Goal: Transaction & Acquisition: Purchase product/service

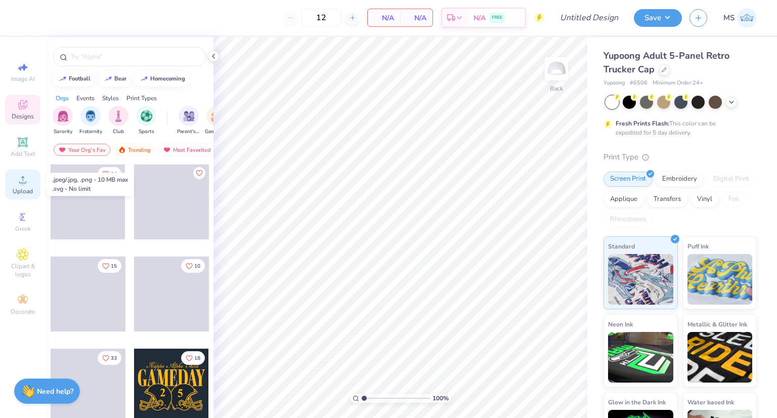
click at [27, 183] on icon at bounding box center [23, 179] width 12 height 12
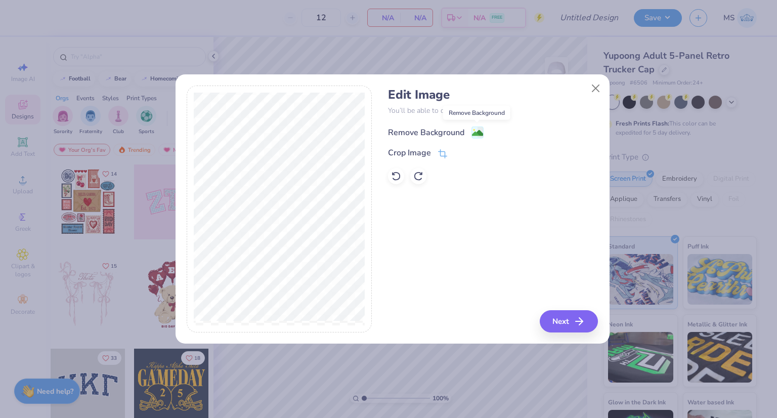
click at [475, 136] on image at bounding box center [477, 132] width 11 height 11
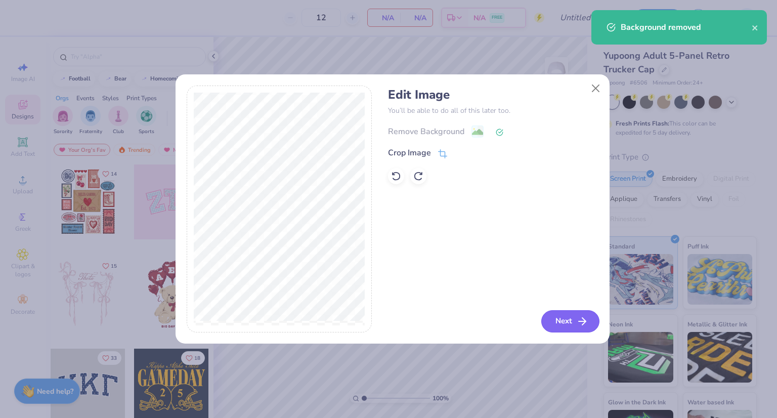
click at [567, 320] on button "Next" at bounding box center [570, 321] width 58 height 22
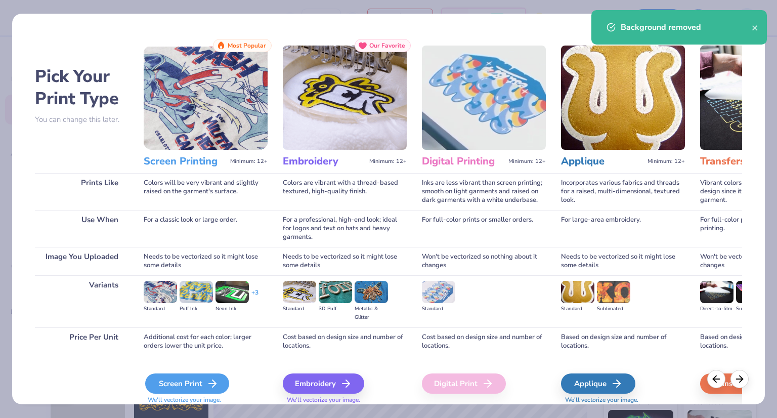
click at [199, 382] on div "Screen Print" at bounding box center [187, 383] width 84 height 20
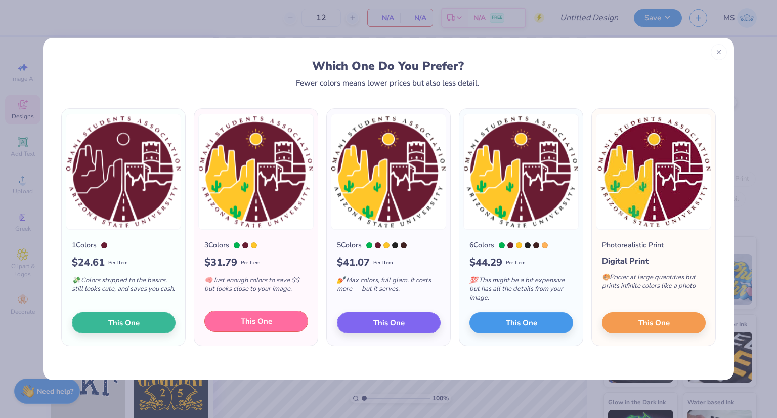
click at [263, 324] on span "This One" at bounding box center [256, 322] width 31 height 12
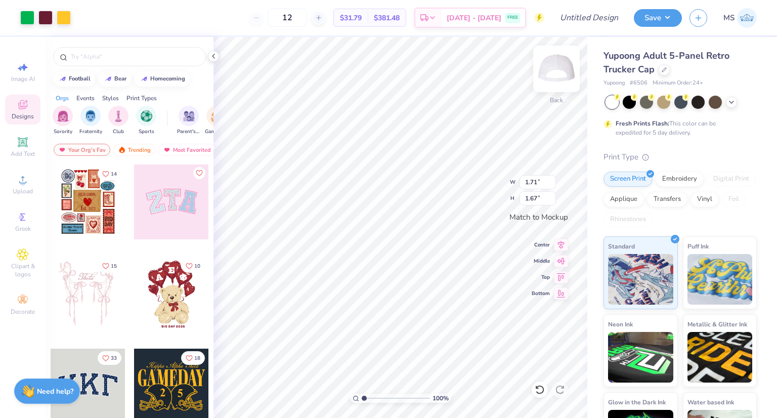
click at [554, 74] on img at bounding box center [556, 69] width 40 height 40
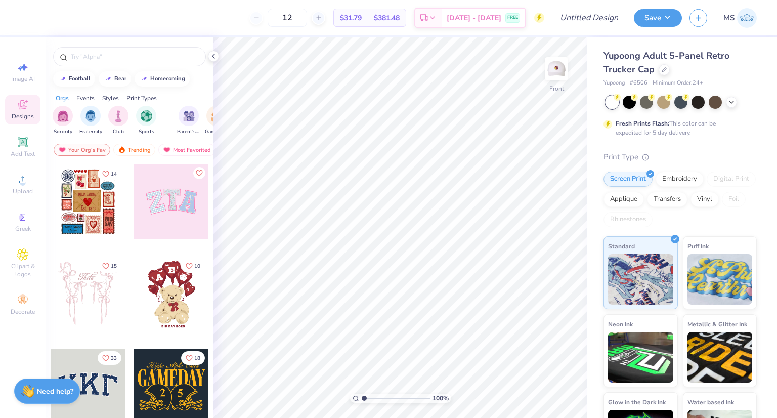
click at [554, 74] on img at bounding box center [556, 69] width 20 height 20
click at [307, 15] on input "12" at bounding box center [287, 18] width 39 height 18
type input "1"
type input "36"
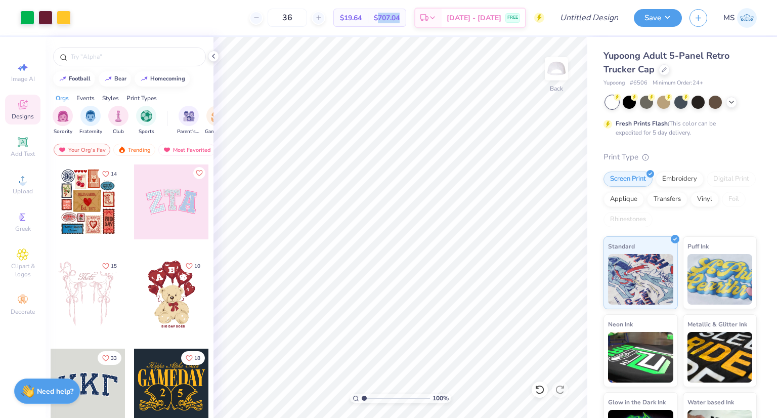
drag, startPoint x: 391, startPoint y: 15, endPoint x: 419, endPoint y: 18, distance: 27.9
click at [406, 18] on div "$707.04 Total" at bounding box center [387, 17] width 38 height 17
click at [325, 25] on div "36" at bounding box center [287, 18] width 76 height 18
click at [25, 185] on icon at bounding box center [23, 179] width 12 height 12
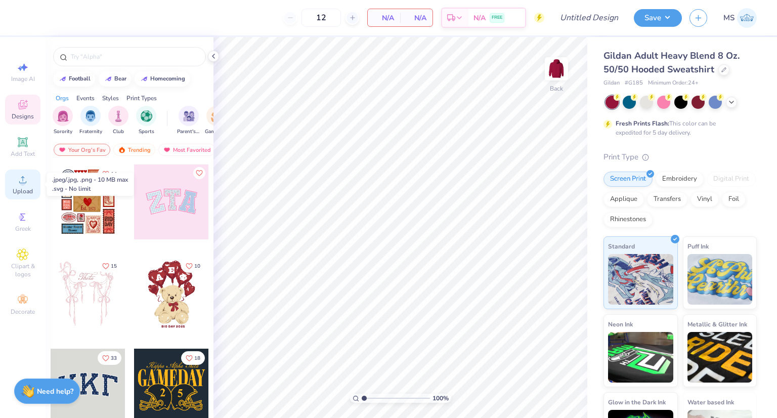
click at [21, 179] on icon at bounding box center [23, 179] width 12 height 12
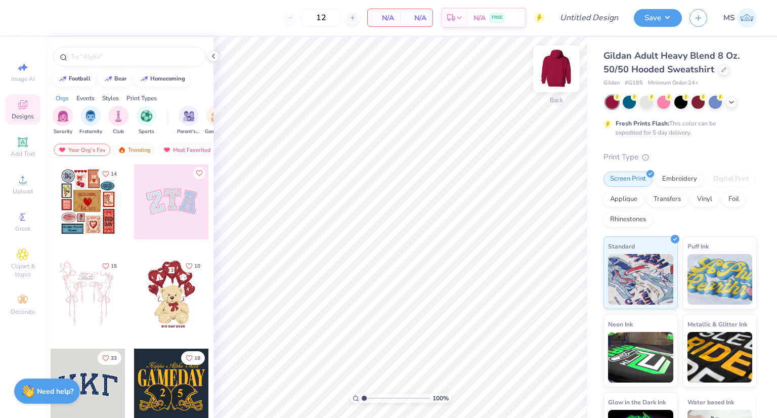
click at [557, 69] on img at bounding box center [556, 69] width 40 height 40
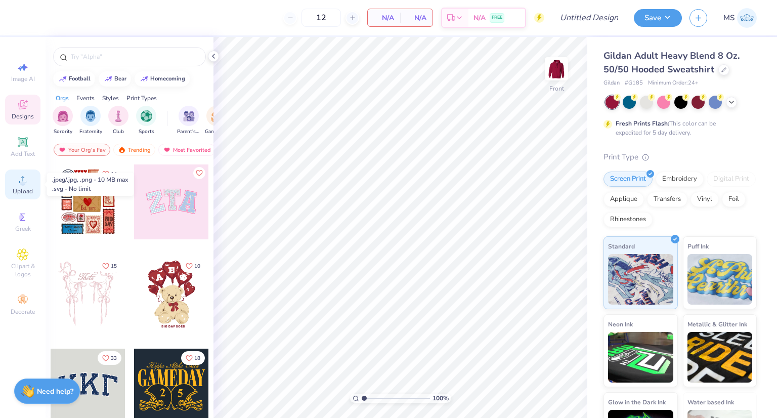
click at [25, 185] on icon at bounding box center [23, 179] width 12 height 12
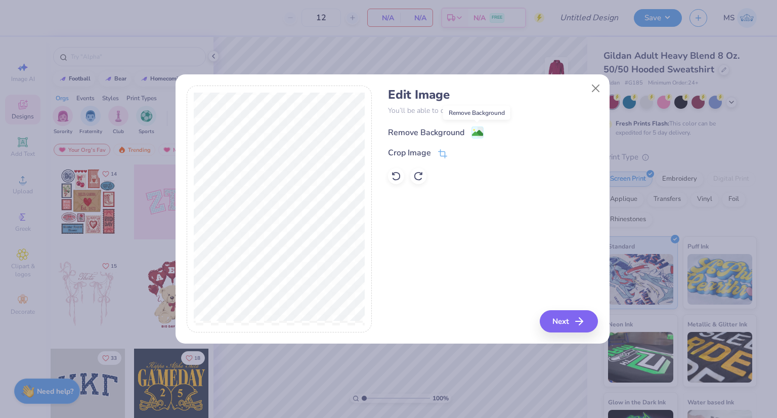
click at [471, 129] on icon at bounding box center [477, 132] width 12 height 12
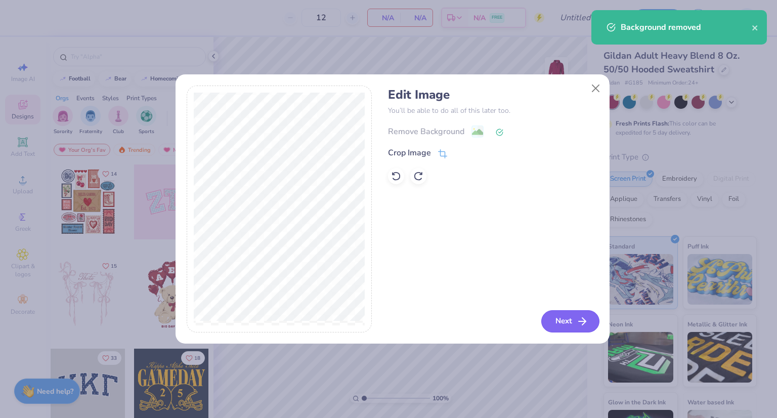
click at [578, 324] on icon "button" at bounding box center [582, 321] width 12 height 12
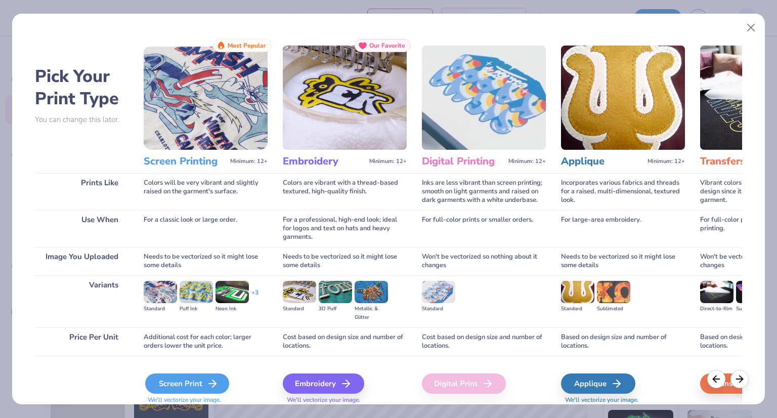
click at [206, 378] on icon at bounding box center [212, 383] width 12 height 12
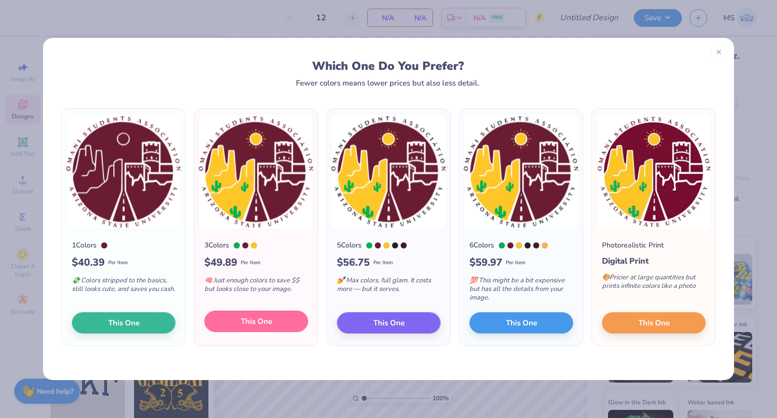
click at [281, 322] on button "This One" at bounding box center [256, 321] width 104 height 21
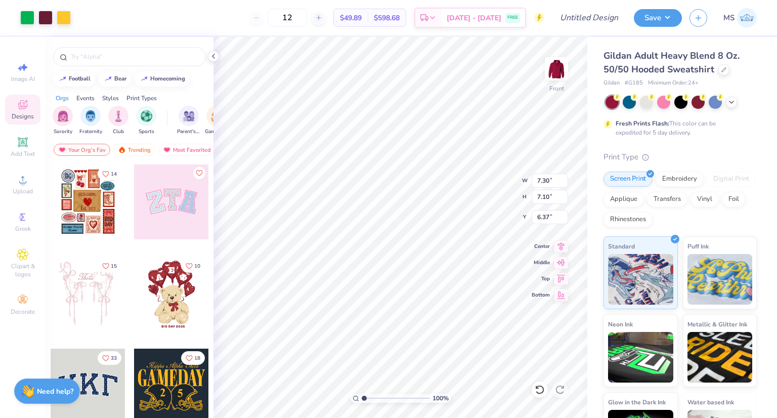
type input "6.37"
type input "11.08"
type input "10.78"
type input "6.00"
type input "12.89"
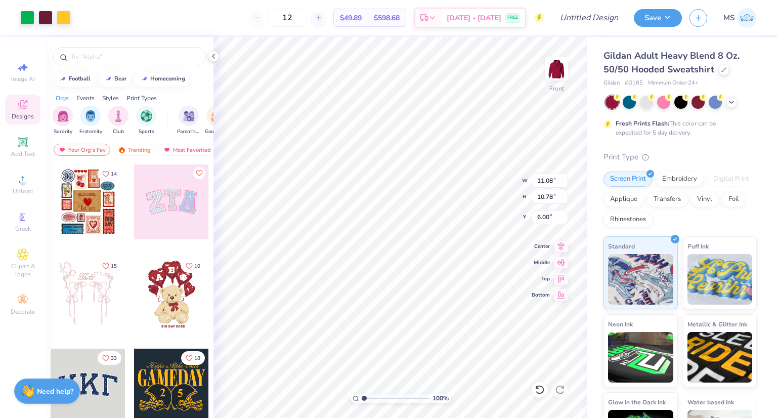
type input "12.54"
click at [45, 15] on div at bounding box center [45, 17] width 14 height 14
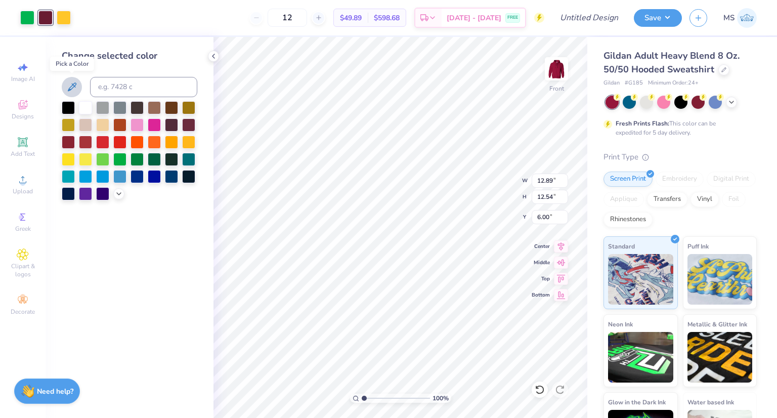
click at [77, 84] on icon at bounding box center [72, 87] width 12 height 12
click at [71, 85] on icon at bounding box center [72, 86] width 9 height 9
click at [76, 89] on icon at bounding box center [72, 87] width 12 height 12
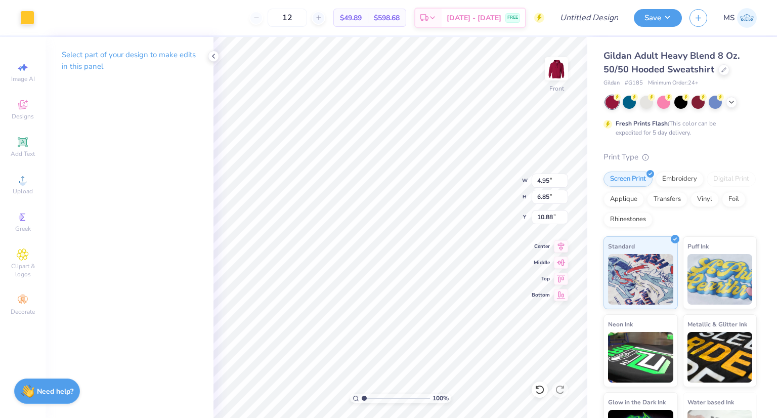
type input "11.21"
type input "11.31"
type input "6.61"
click at [27, 18] on div at bounding box center [27, 17] width 14 height 14
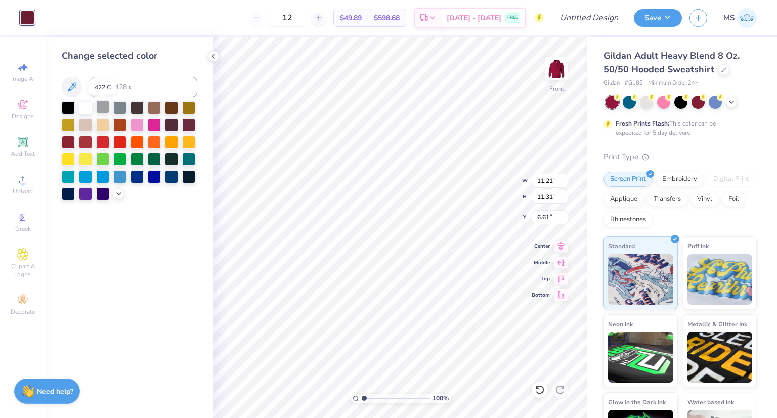
click at [102, 104] on div at bounding box center [102, 106] width 13 height 13
click at [70, 120] on div at bounding box center [68, 123] width 13 height 13
click at [118, 142] on div at bounding box center [119, 141] width 13 height 13
click at [100, 140] on div at bounding box center [102, 141] width 13 height 13
click at [81, 139] on div at bounding box center [85, 141] width 13 height 13
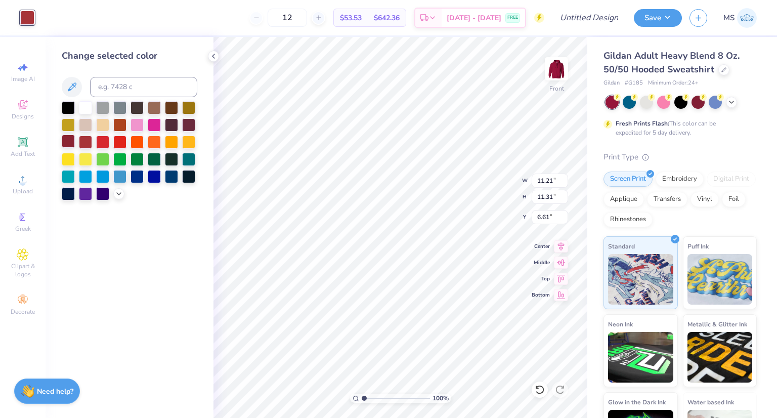
click at [69, 142] on div at bounding box center [68, 141] width 13 height 13
click at [67, 159] on div at bounding box center [68, 158] width 13 height 13
click at [186, 179] on div at bounding box center [188, 175] width 13 height 13
click at [122, 198] on div at bounding box center [130, 150] width 136 height 99
click at [121, 197] on div at bounding box center [118, 192] width 11 height 11
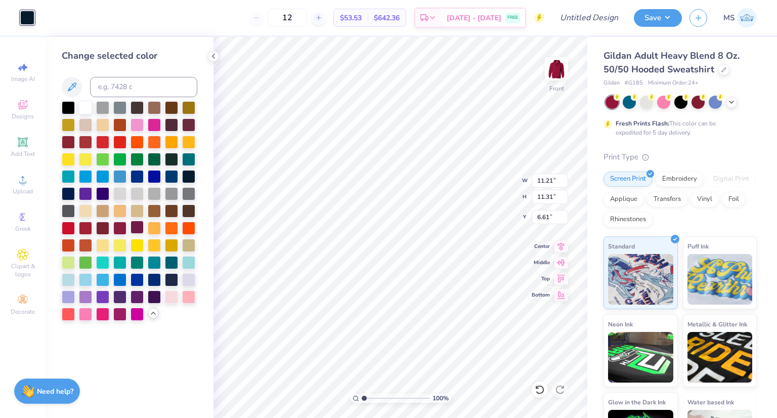
click at [137, 225] on div at bounding box center [136, 227] width 13 height 13
click at [120, 223] on div at bounding box center [119, 227] width 13 height 13
click at [103, 216] on div at bounding box center [102, 210] width 13 height 13
click at [88, 108] on div at bounding box center [85, 106] width 13 height 13
click at [76, 87] on icon at bounding box center [72, 87] width 12 height 12
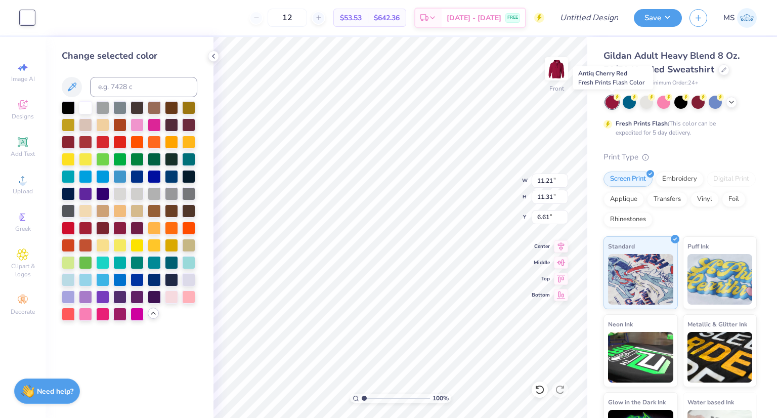
click at [605, 103] on div at bounding box center [611, 102] width 13 height 13
click at [730, 103] on icon at bounding box center [731, 101] width 8 height 8
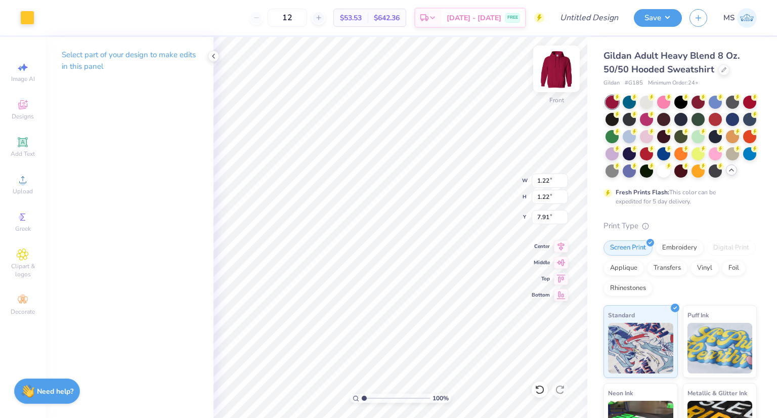
type input "11.21"
type input "11.31"
type input "6.61"
type input "3.47"
type input "5.26"
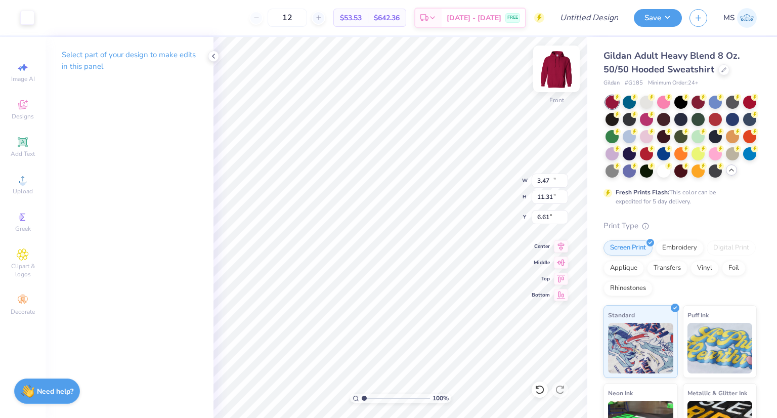
type input "9.31"
type input "4.95"
type input "6.85"
type input "10.88"
type input "5.14"
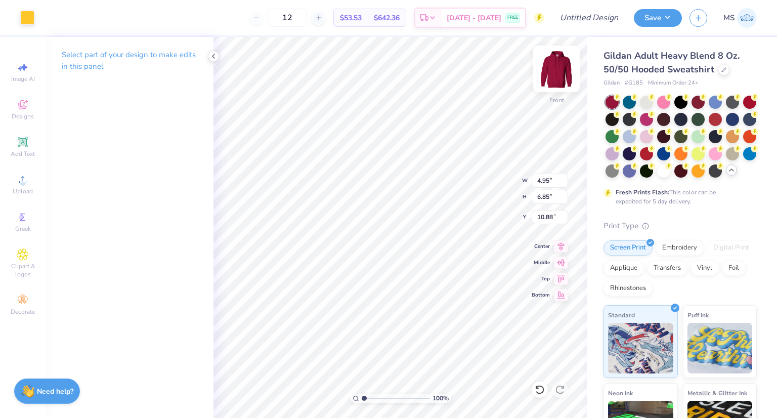
type input "5.19"
type input "12.48"
click at [31, 18] on div at bounding box center [27, 17] width 14 height 14
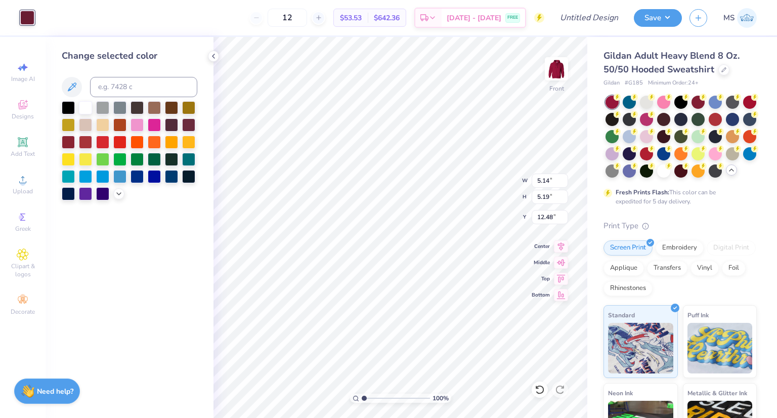
click at [82, 77] on div at bounding box center [130, 87] width 136 height 20
click at [73, 86] on icon at bounding box center [72, 87] width 12 height 12
type input "1.72"
type input "1.25"
type input "11.02"
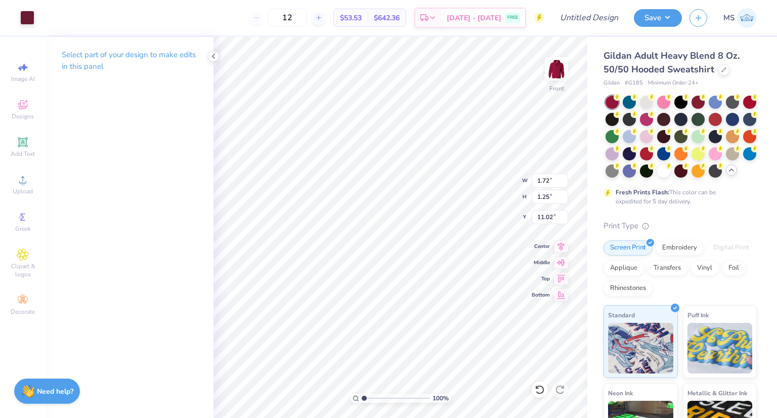
type input "5.14"
type input "5.19"
type input "12.48"
click at [556, 60] on img at bounding box center [556, 69] width 40 height 40
click at [559, 61] on img at bounding box center [556, 69] width 40 height 40
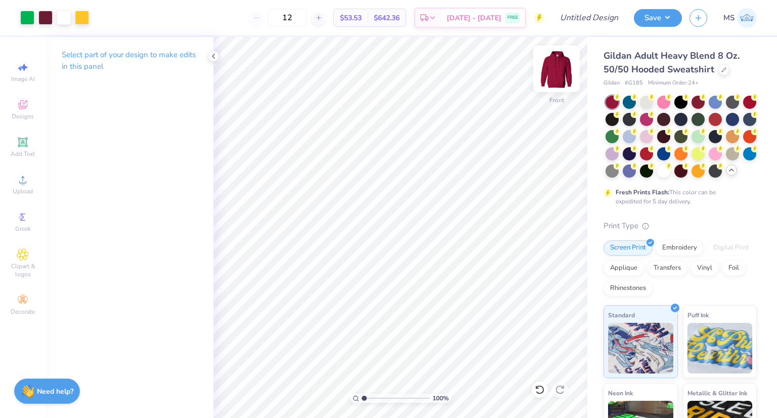
click at [559, 62] on img at bounding box center [556, 69] width 40 height 40
click at [559, 62] on img at bounding box center [556, 69] width 20 height 20
click at [307, 14] on input "12" at bounding box center [287, 18] width 39 height 18
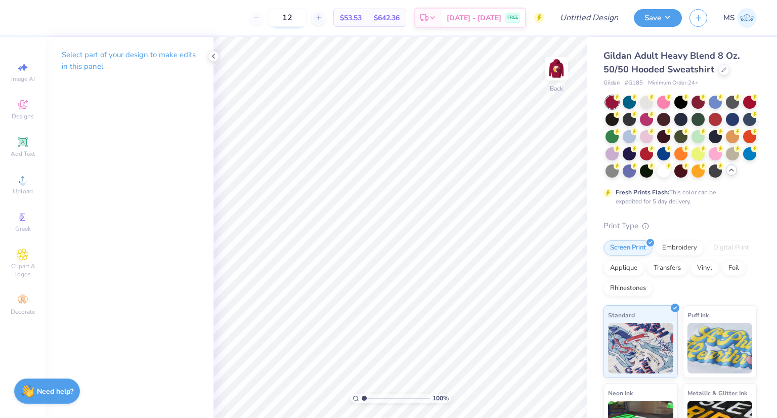
click at [307, 14] on input "12" at bounding box center [287, 18] width 39 height 18
type input "1"
type input "3"
type input "24"
